Goal: Task Accomplishment & Management: Use online tool/utility

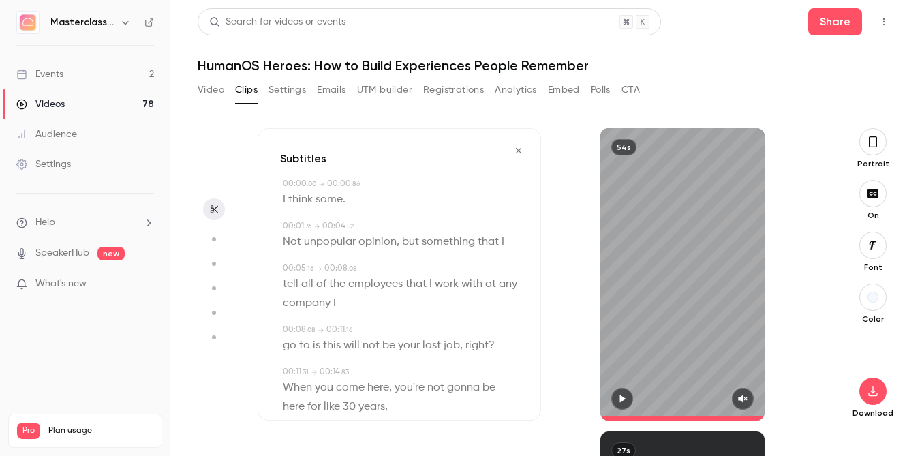
click at [515, 147] on icon "button" at bounding box center [518, 151] width 11 height 10
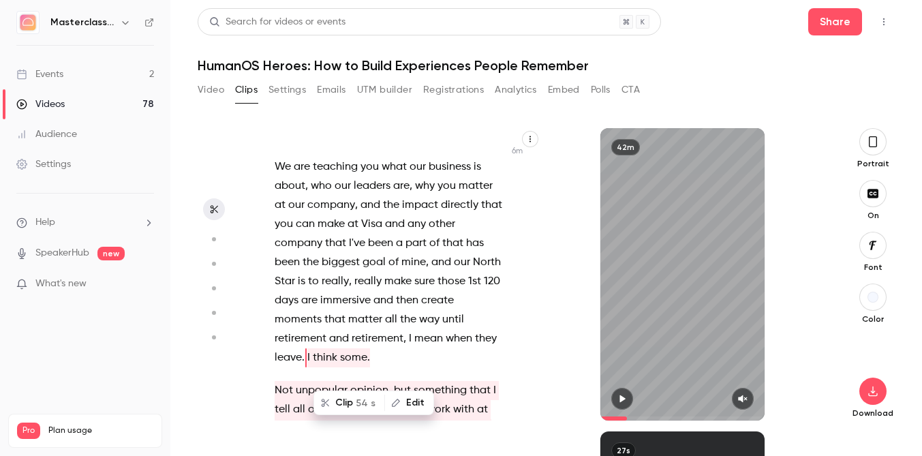
scroll to position [3529, 0]
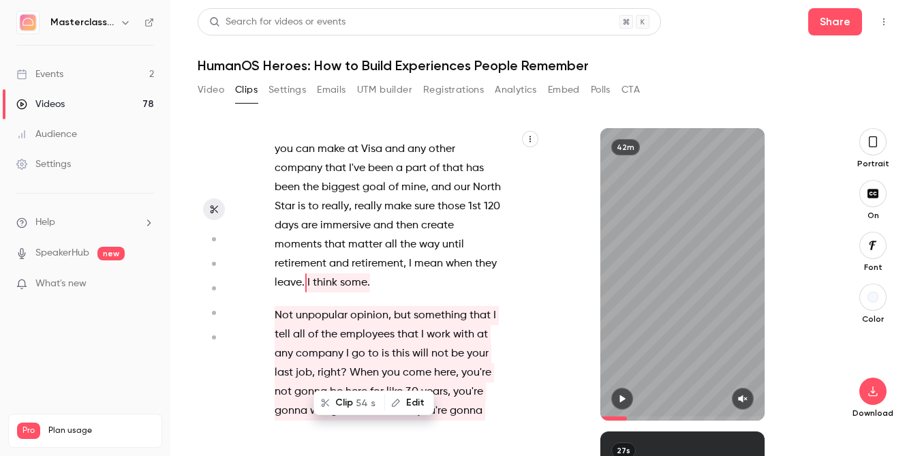
click at [512, 234] on div "this is only that allow us to crop out . And then we will be in . OK , we are l…" at bounding box center [395, 281] width 277 height 279
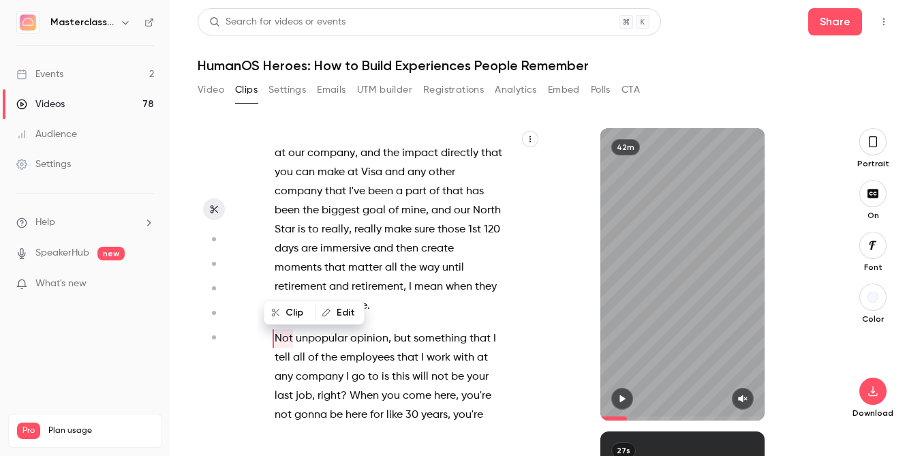
scroll to position [8348, 0]
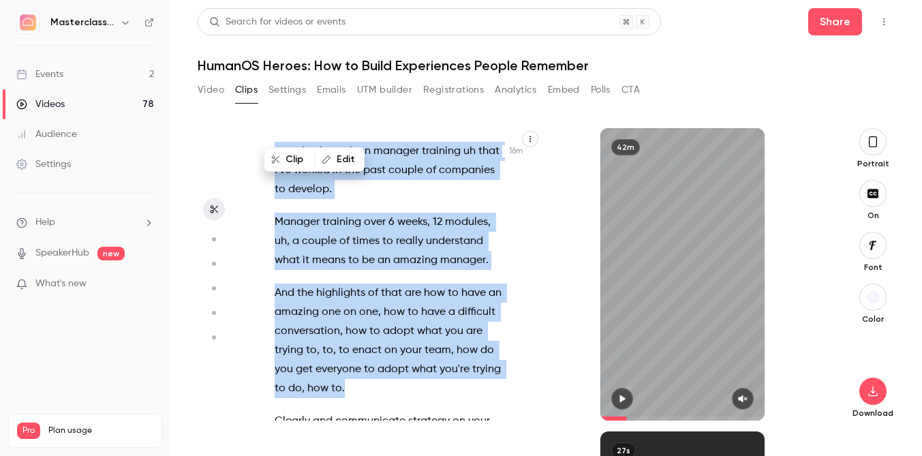
drag, startPoint x: 347, startPoint y: 280, endPoint x: 377, endPoint y: 283, distance: 30.1
click at [377, 283] on div "this is only that allow us to crop out . And then we will be in . OK , we are l…" at bounding box center [395, 281] width 277 height 279
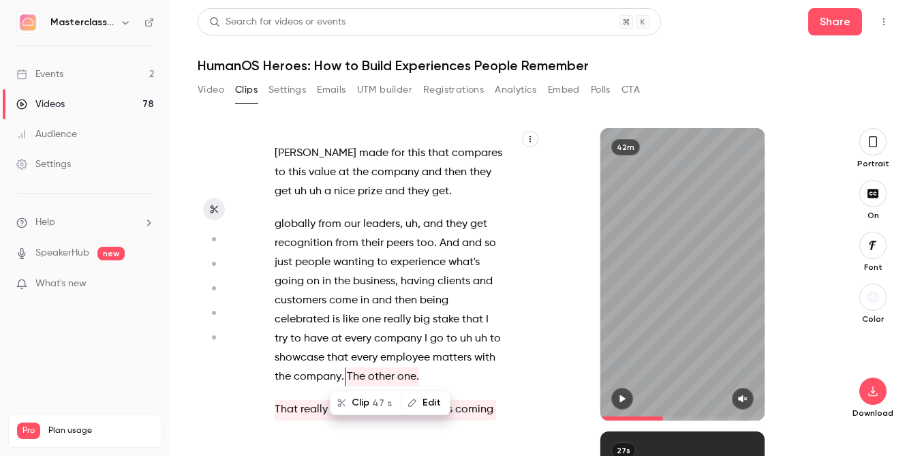
click at [342, 367] on span "." at bounding box center [342, 376] width 3 height 19
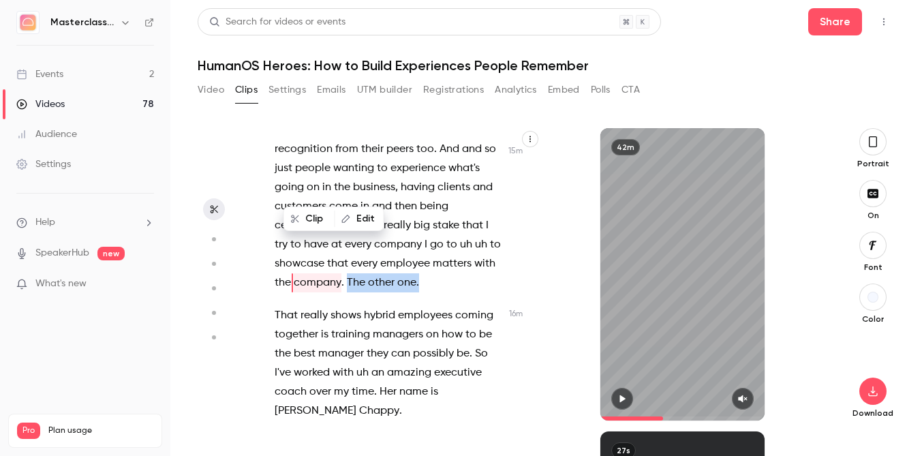
drag, startPoint x: 345, startPoint y: 280, endPoint x: 428, endPoint y: 205, distance: 111.9
click at [428, 205] on div "this is only that allow us to crop out . And then we will be in . OK , we are l…" at bounding box center [395, 281] width 277 height 279
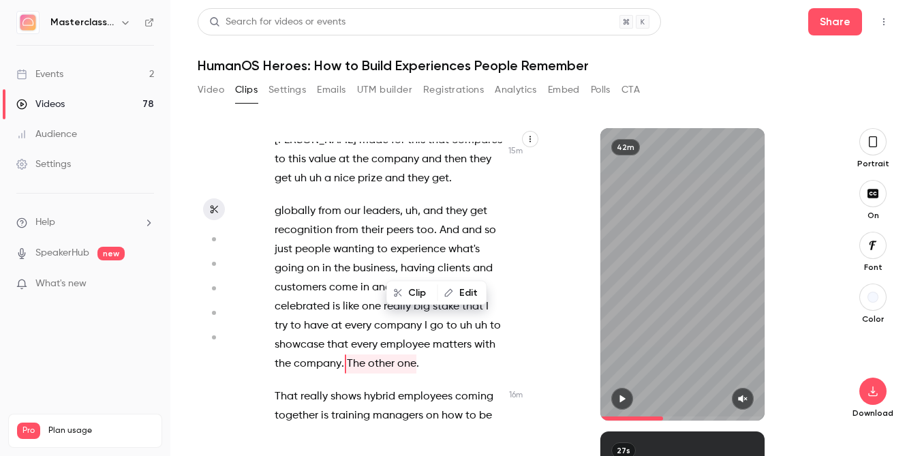
click at [428, 205] on p "globally from our leaders , uh , and they get recognition from their peers too …" at bounding box center [389, 288] width 229 height 172
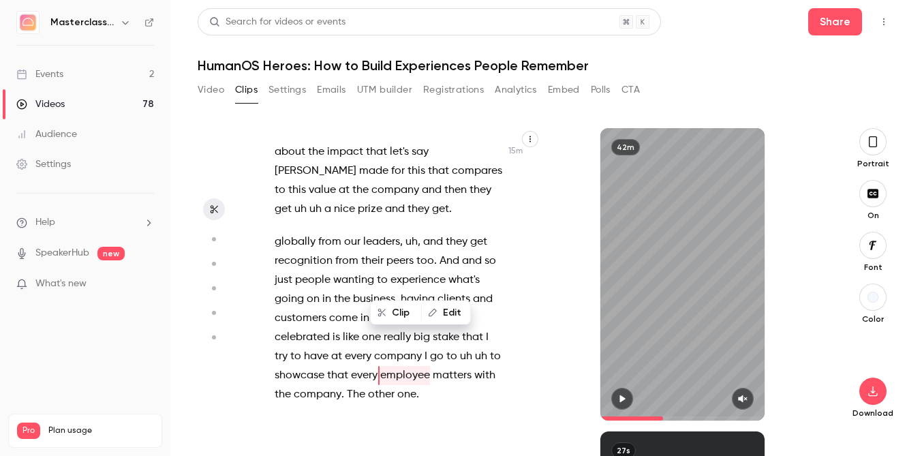
scroll to position [8329, 0]
click at [344, 294] on p "globally from our leaders , uh , and they get recognition from their peers too …" at bounding box center [389, 320] width 229 height 172
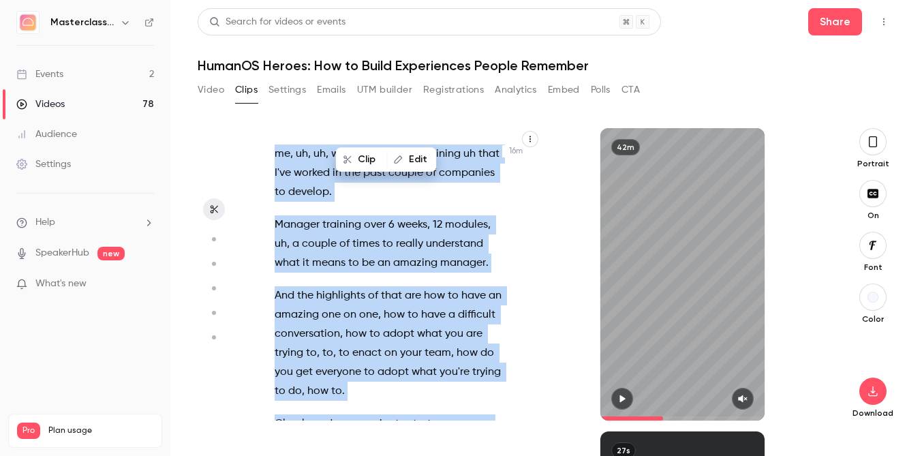
scroll to position [8806, 0]
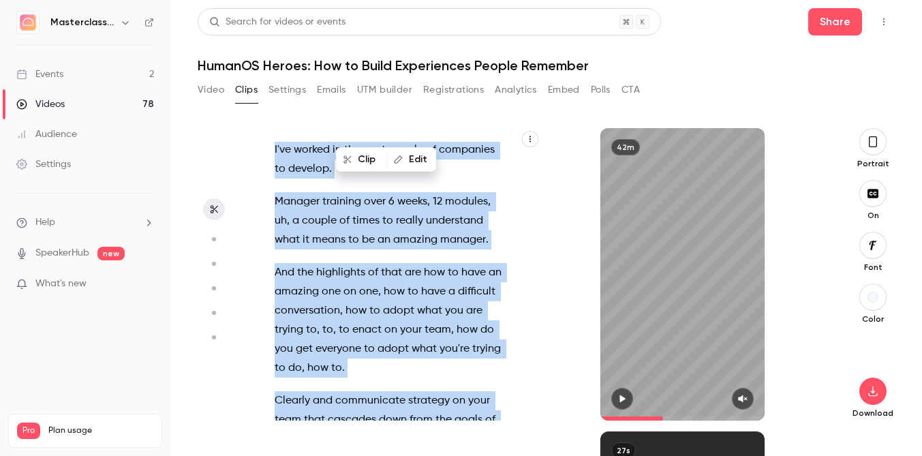
drag, startPoint x: 343, startPoint y: 276, endPoint x: 430, endPoint y: 387, distance: 141.6
click at [430, 387] on div "this is only that allow us to crop out . And then we will be in . OK , we are l…" at bounding box center [395, 281] width 277 height 279
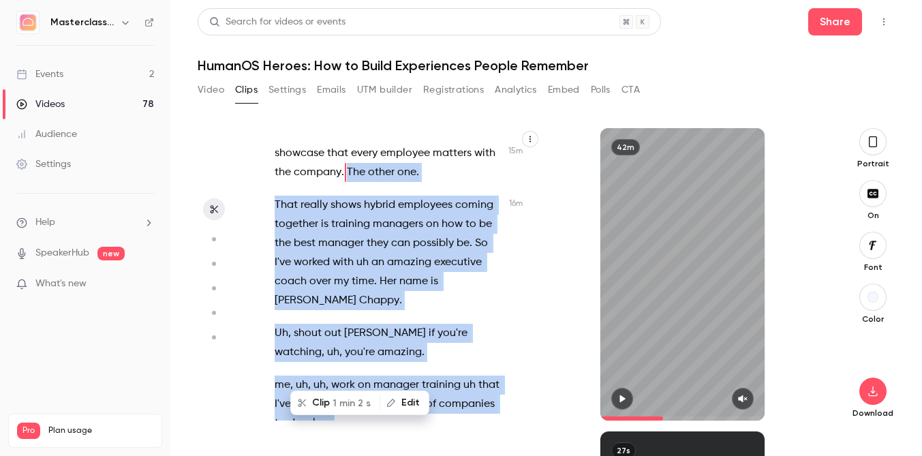
scroll to position [8442, 0]
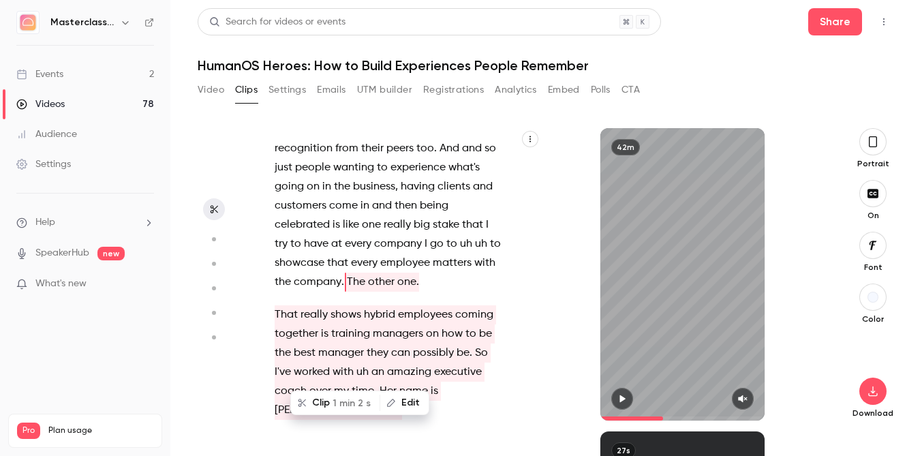
click at [328, 253] on span "that" at bounding box center [337, 262] width 21 height 19
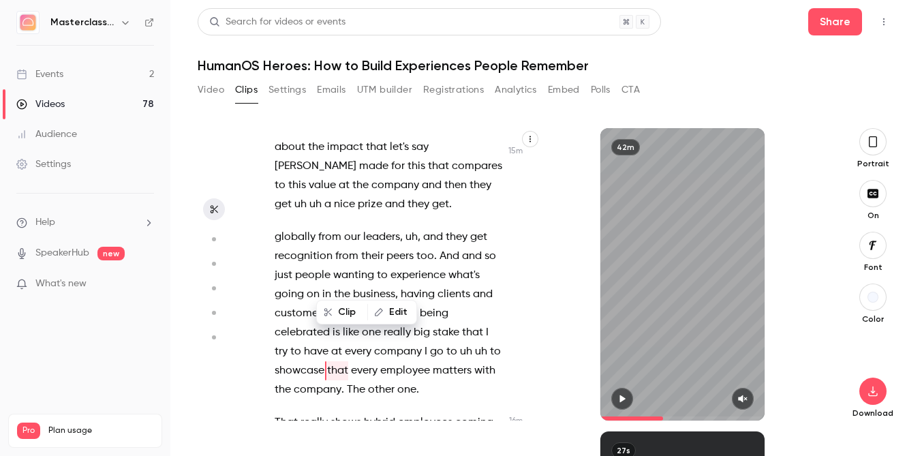
scroll to position [8329, 0]
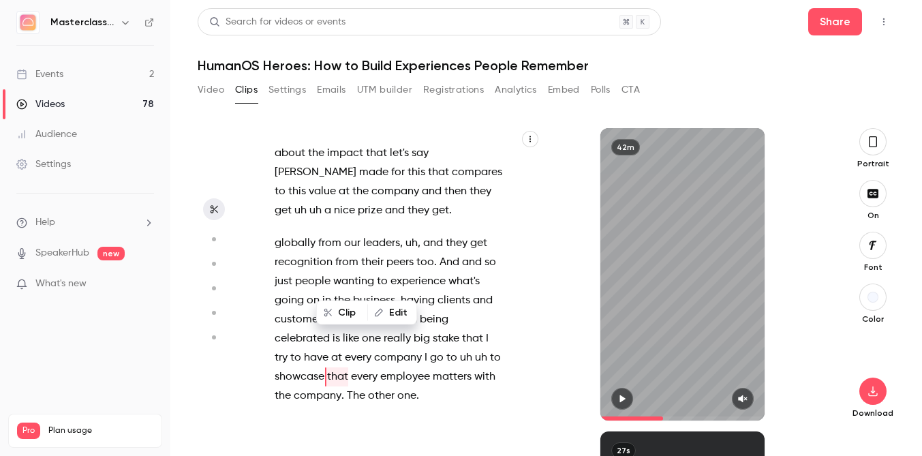
click at [342, 293] on div "Clip Edit" at bounding box center [372, 313] width 90 height 44
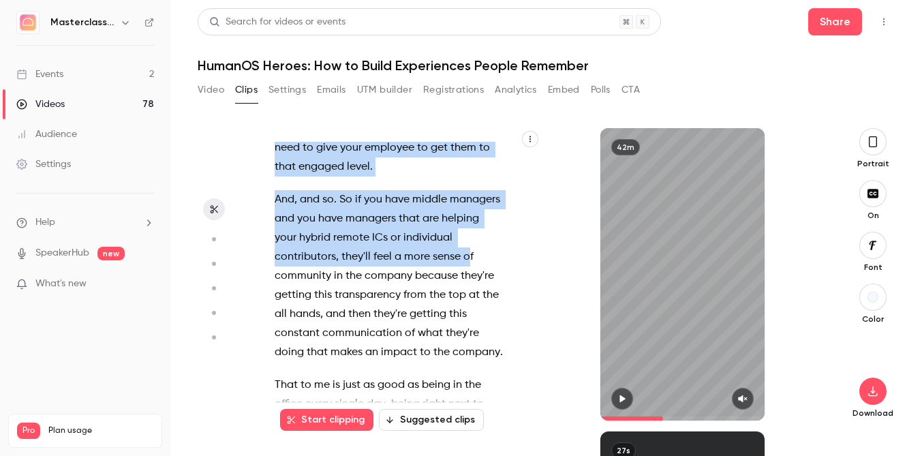
scroll to position [9206, 0]
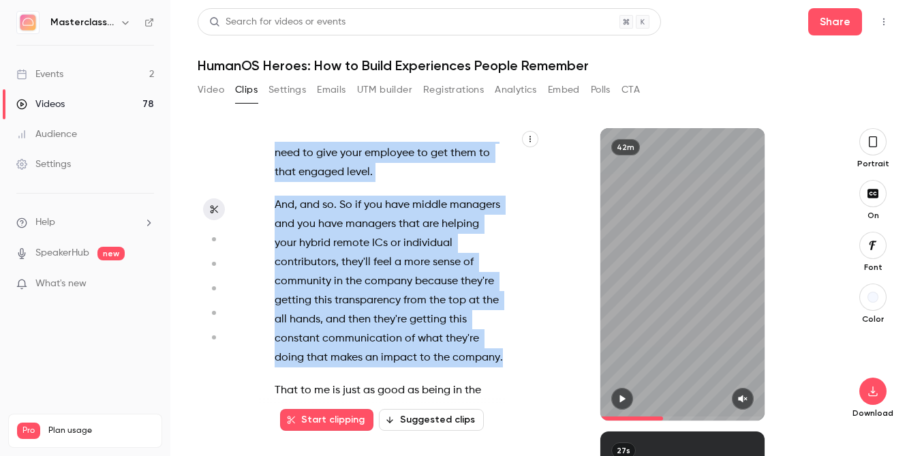
drag, startPoint x: 345, startPoint y: 294, endPoint x: 505, endPoint y: 242, distance: 169.1
click at [505, 242] on div "this is only that allow us to crop out . And then we will be in . OK , we are l…" at bounding box center [395, 281] width 277 height 279
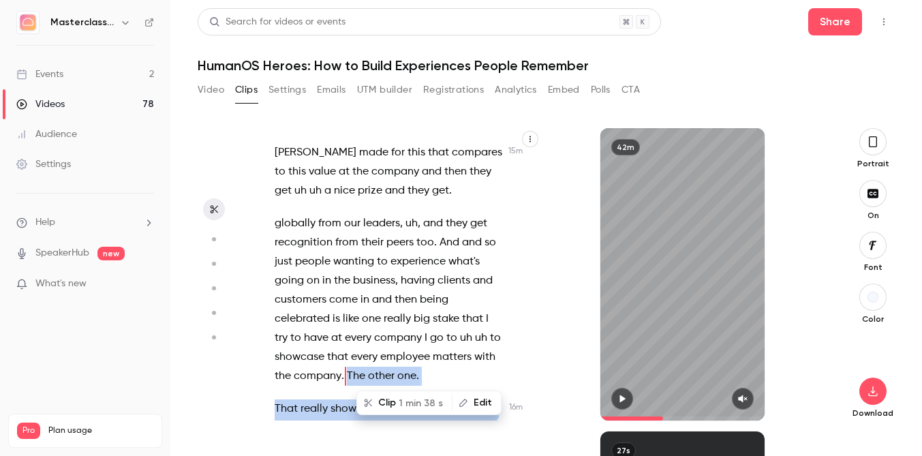
scroll to position [8348, 0]
click at [401, 403] on button "Clip 1 min 38 s" at bounding box center [404, 403] width 93 height 22
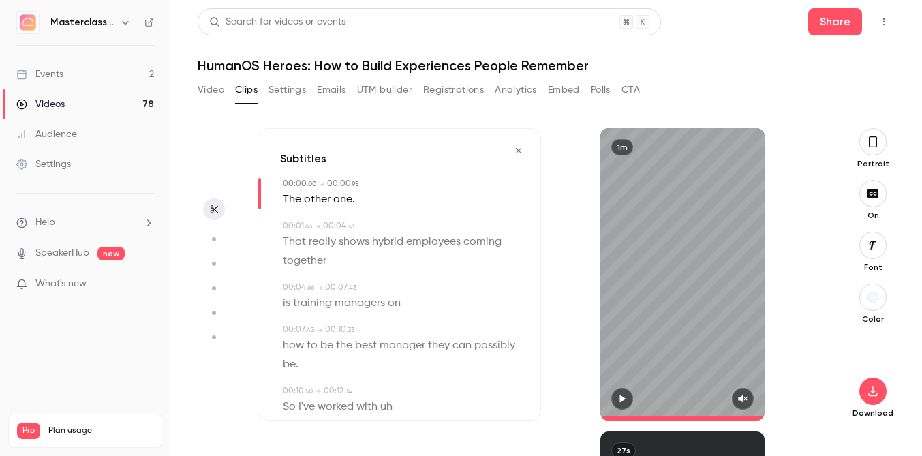
type input "*"
click at [866, 140] on button "button" at bounding box center [872, 141] width 27 height 27
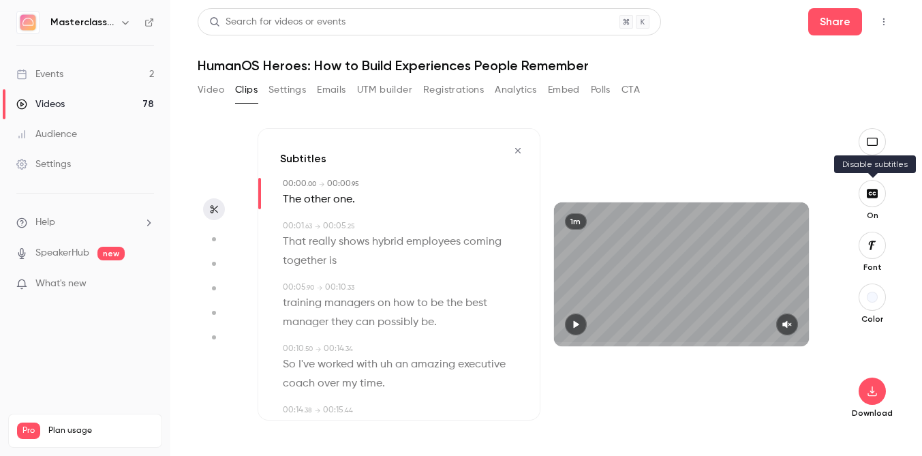
click at [862, 197] on button "button" at bounding box center [871, 193] width 27 height 27
click at [878, 386] on icon "button" at bounding box center [872, 391] width 16 height 11
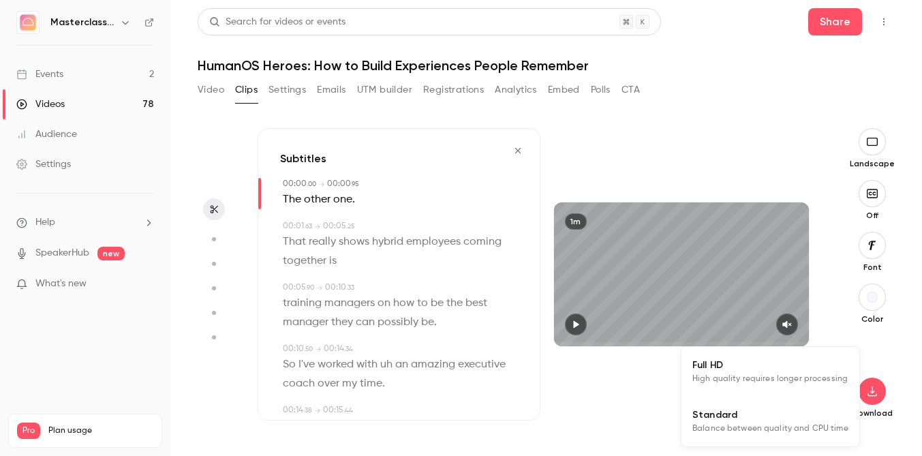
click at [796, 372] on span "High quality requires longer processing" at bounding box center [769, 379] width 155 height 14
click at [873, 143] on icon "button" at bounding box center [871, 141] width 15 height 11
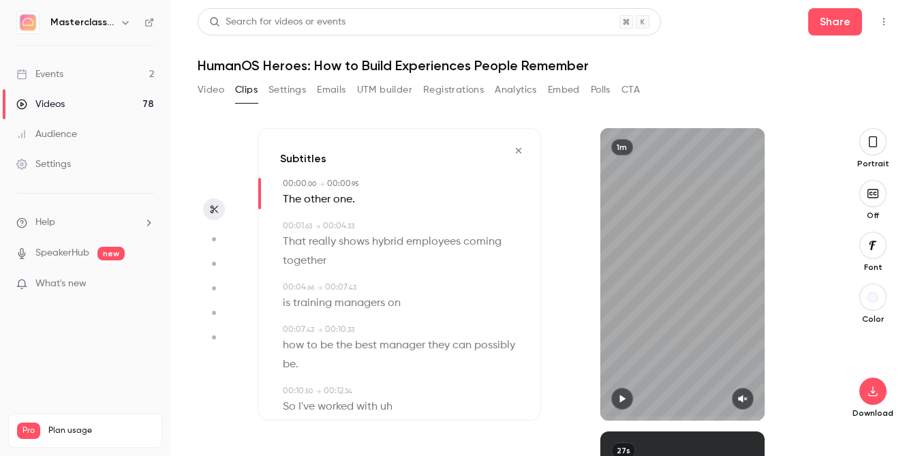
click at [889, 177] on div "Portrait Off Font Color Download" at bounding box center [873, 292] width 44 height 328
click at [877, 185] on button "button" at bounding box center [872, 193] width 27 height 27
click at [865, 394] on icon "button" at bounding box center [872, 391] width 16 height 11
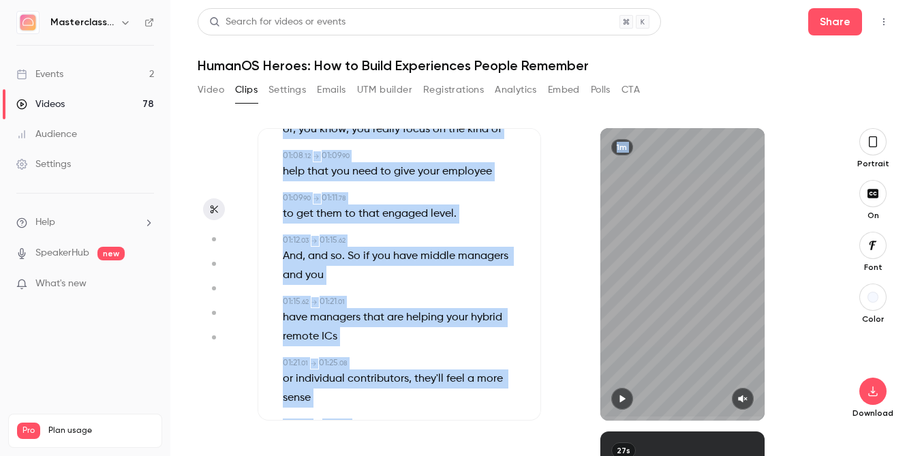
scroll to position [1625, 0]
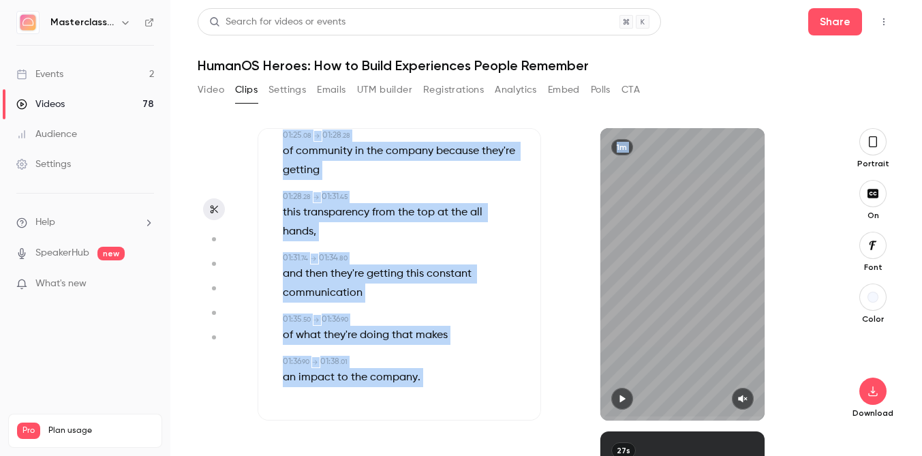
drag, startPoint x: 279, startPoint y: 178, endPoint x: 457, endPoint y: 488, distance: 356.7
click at [457, 455] on html "Masterclass Channel Events 2 Videos 78 Audience Settings Help SpeakerHub new Wh…" at bounding box center [461, 228] width 922 height 456
copy div "93:92 . 08 → 21:24 . 22 Lor ipsum dol . 75:28 . 40 → 48:52 . 50 Sita consec adi…"
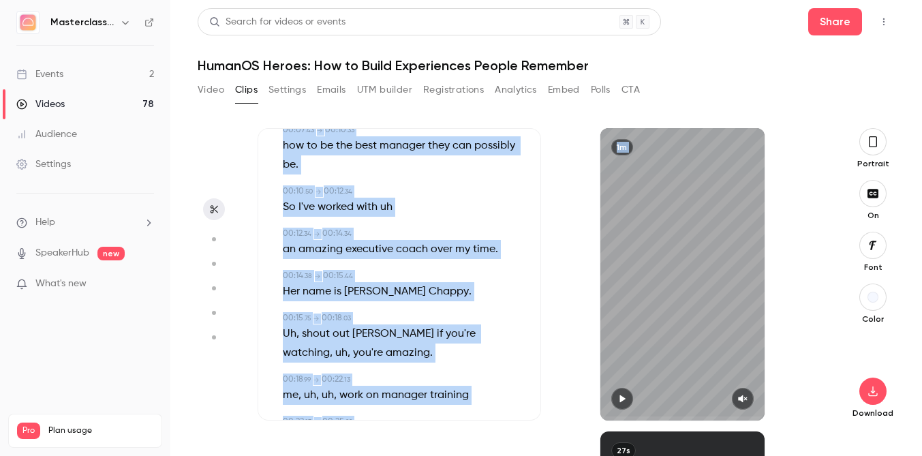
scroll to position [0, 0]
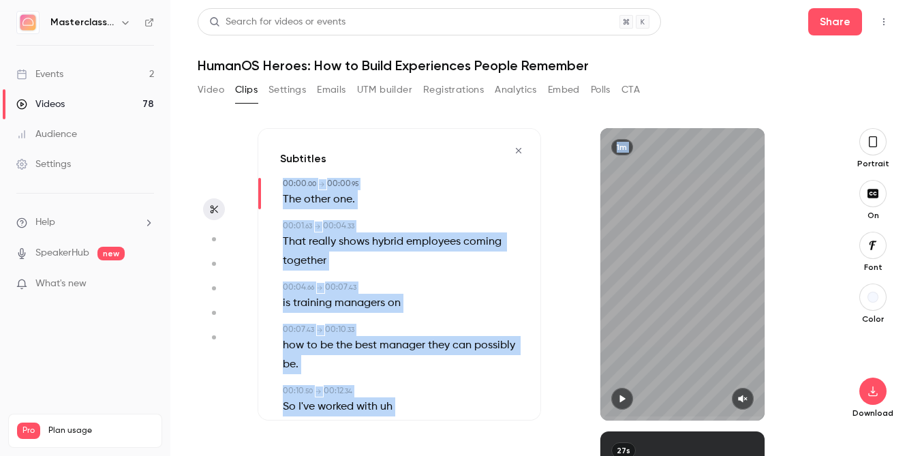
click at [563, 206] on div "1m" at bounding box center [682, 274] width 283 height 292
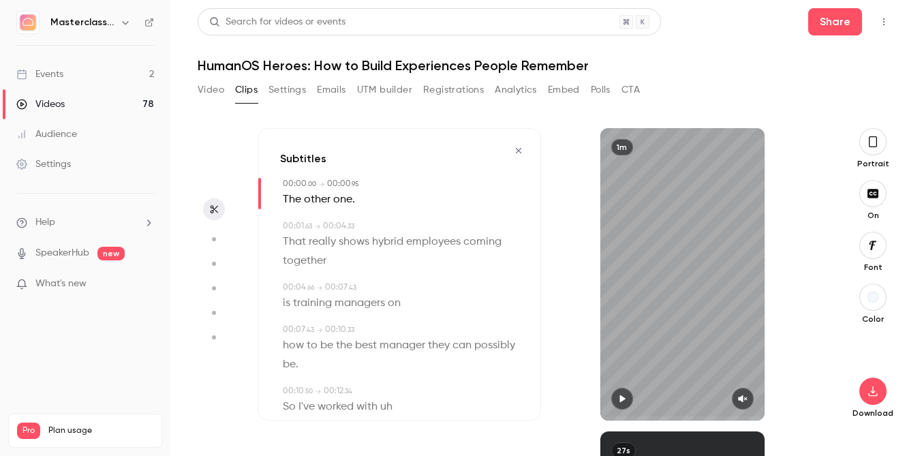
click at [591, 109] on div "Subtitles 00:00 . 00 → 00:00 . 95 The other one . 00:01 . 63 → 00:04 . 33 That …" at bounding box center [546, 280] width 697 height 349
click at [867, 144] on icon "button" at bounding box center [872, 141] width 11 height 15
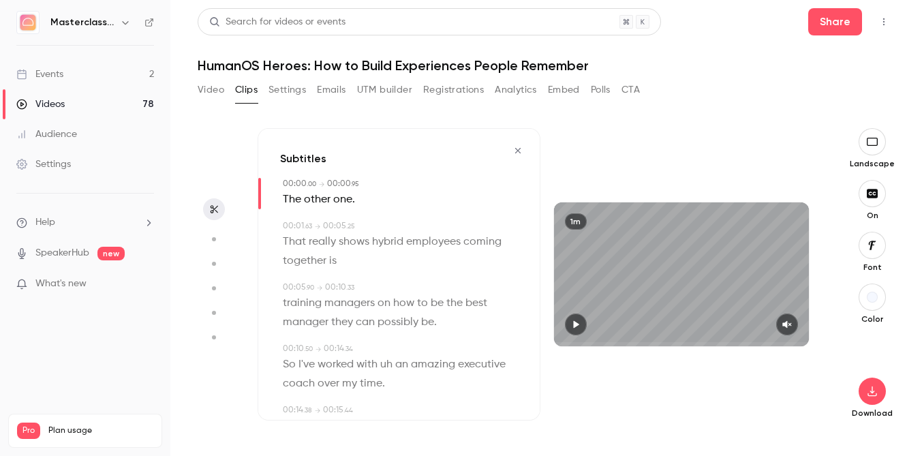
click at [862, 192] on button "button" at bounding box center [871, 193] width 27 height 27
click at [858, 180] on button "button" at bounding box center [871, 193] width 27 height 27
click at [573, 326] on icon "button" at bounding box center [575, 324] width 11 height 10
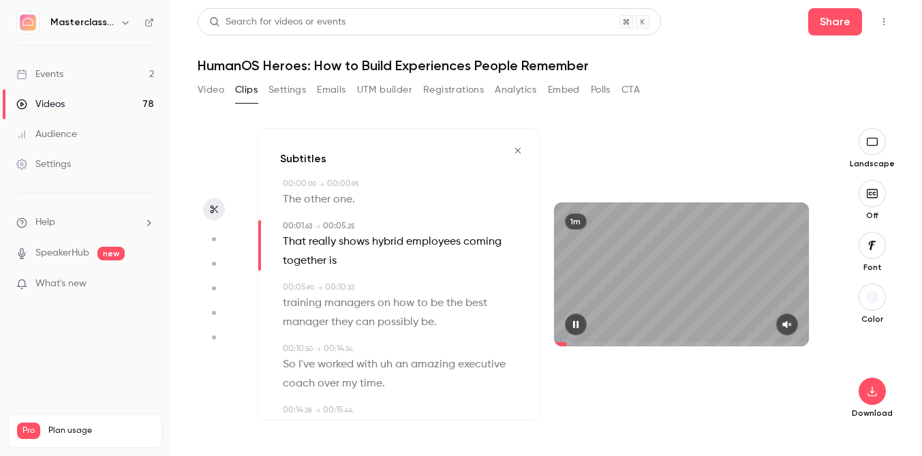
click at [573, 326] on icon "button" at bounding box center [574, 324] width 5 height 7
type input "***"
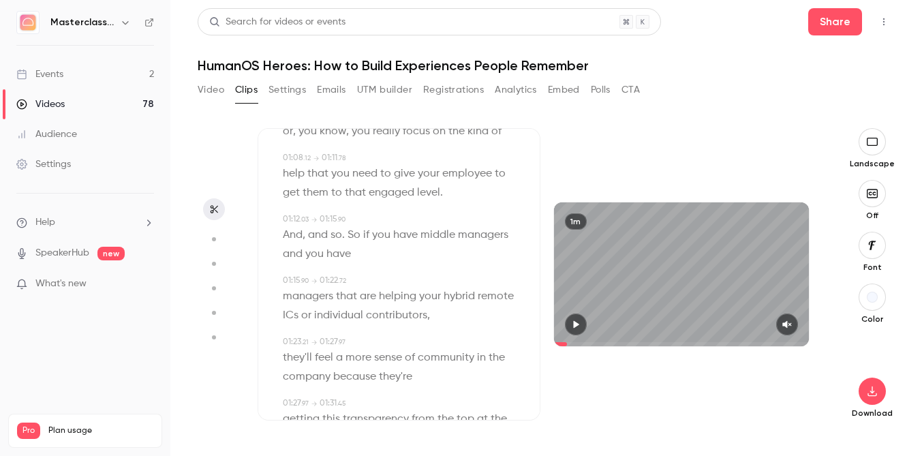
scroll to position [1321, 0]
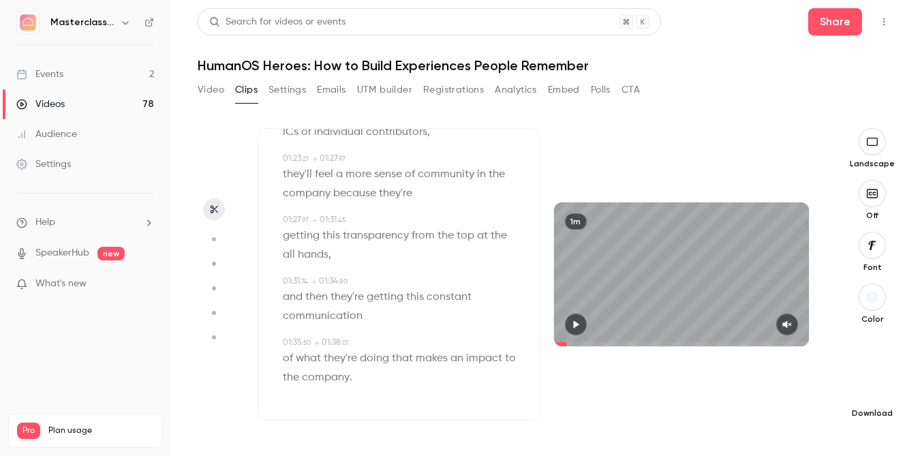
click at [868, 384] on button "button" at bounding box center [871, 390] width 27 height 27
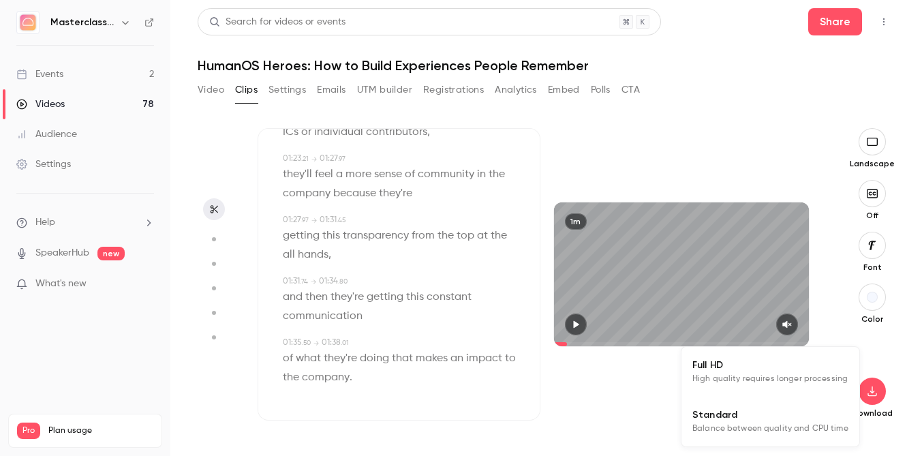
click at [819, 376] on span "High quality requires longer processing" at bounding box center [769, 379] width 155 height 14
